Goal: Transaction & Acquisition: Purchase product/service

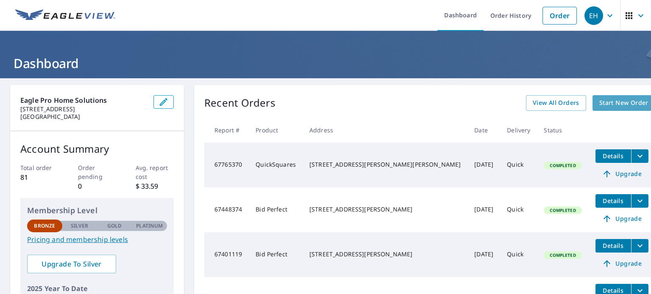
click at [599, 102] on span "Start New Order" at bounding box center [623, 103] width 49 height 11
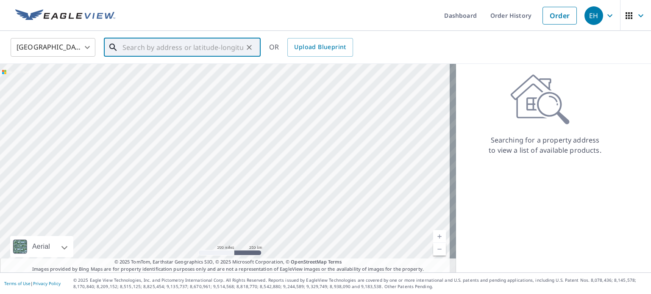
click at [135, 49] on input "text" at bounding box center [182, 48] width 121 height 24
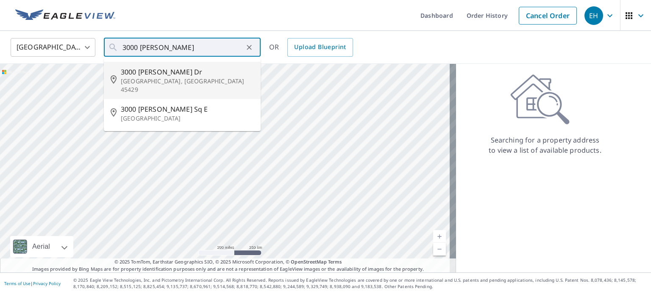
type input "[STREET_ADDRESS][PERSON_NAME][PERSON_NAME]"
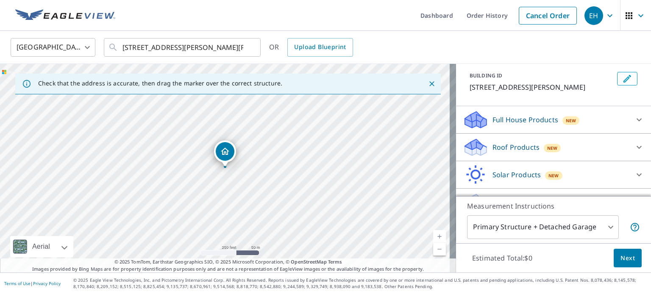
scroll to position [50, 0]
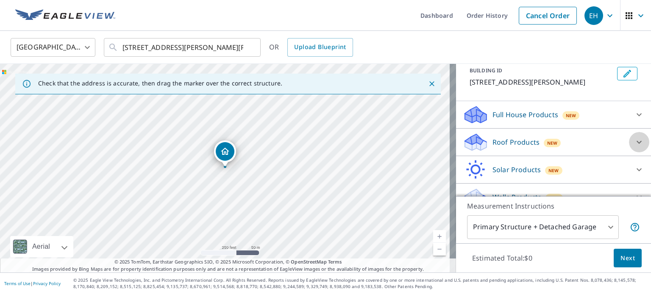
click at [634, 139] on icon at bounding box center [639, 142] width 10 height 10
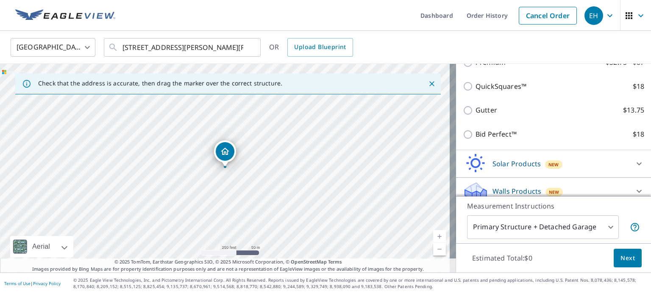
scroll to position [156, 0]
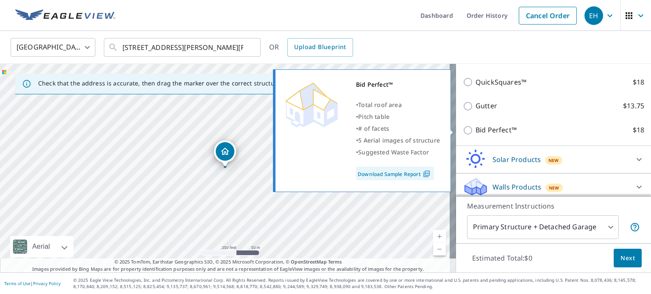
click at [468, 131] on input "Bid Perfect™ $18" at bounding box center [469, 130] width 13 height 10
checkbox input "true"
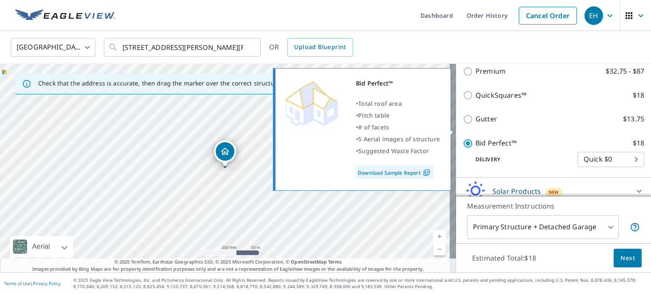
scroll to position [169, 0]
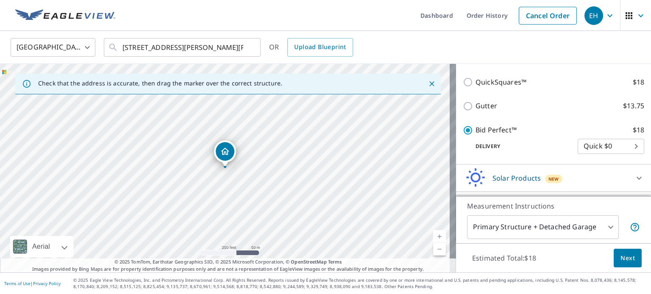
click at [620, 261] on span "Next" at bounding box center [627, 258] width 14 height 11
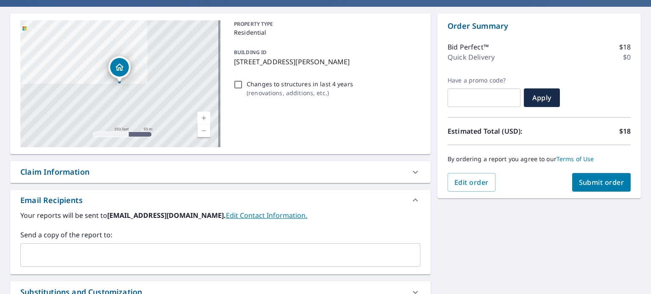
scroll to position [68, 0]
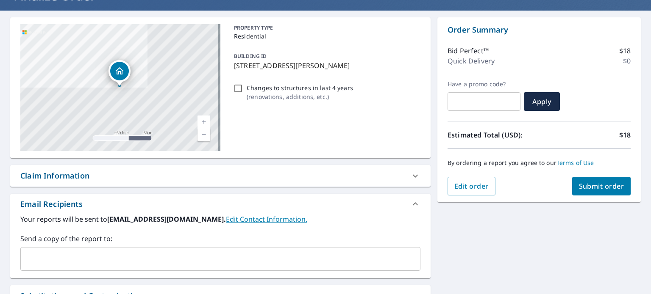
click at [55, 248] on div "​" at bounding box center [220, 259] width 400 height 24
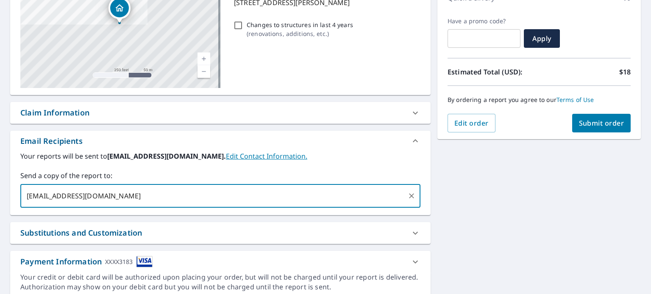
scroll to position [133, 0]
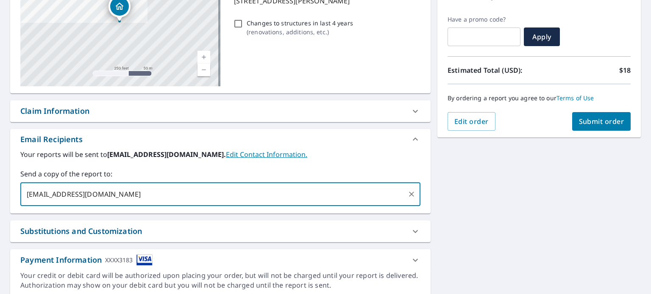
type input "[EMAIL_ADDRESS][DOMAIN_NAME]"
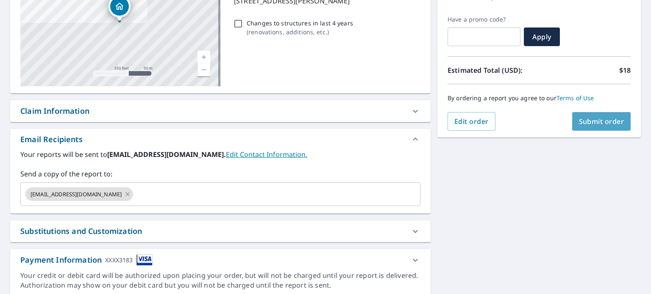
click at [603, 120] on span "Submit order" at bounding box center [601, 121] width 45 height 9
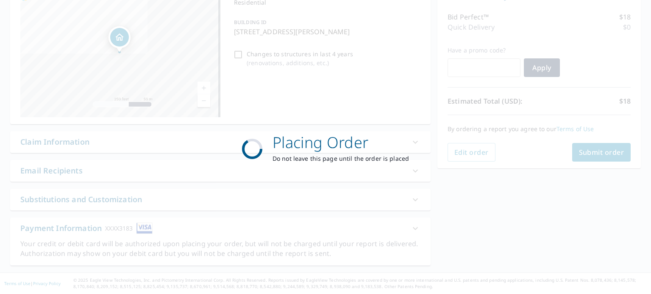
scroll to position [101, 0]
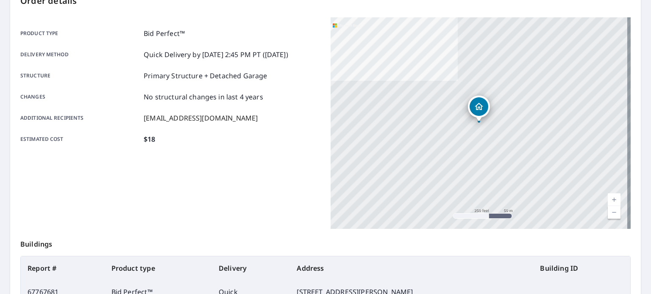
drag, startPoint x: 644, startPoint y: 93, endPoint x: 638, endPoint y: 15, distance: 78.1
click at [638, 15] on main "Order details Product type Bid Perfect™ Delivery method Quick Delivery by [DATE…" at bounding box center [325, 177] width 651 height 399
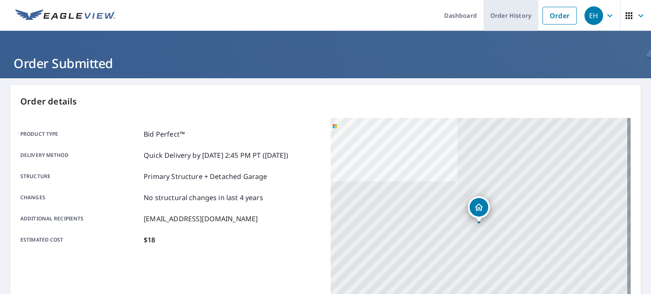
click at [498, 16] on link "Order History" at bounding box center [510, 15] width 55 height 31
